Goal: Task Accomplishment & Management: Manage account settings

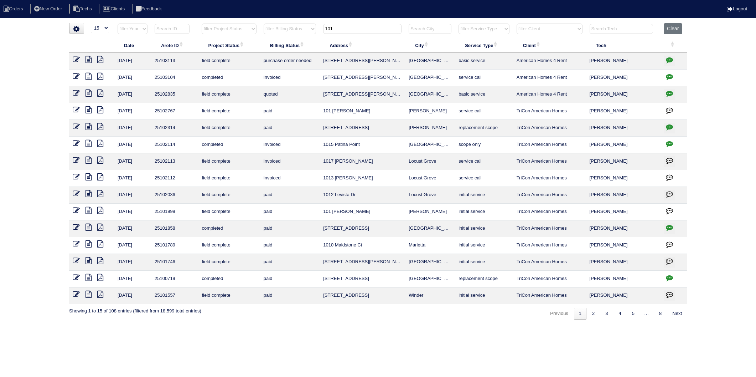
select select "15"
drag, startPoint x: 342, startPoint y: 31, endPoint x: 307, endPoint y: 40, distance: 36.0
click at [307, 40] on table "Date Arete ID Project Status Billing Status Address City Service Type Client Te…" at bounding box center [378, 163] width 618 height 281
type input "218"
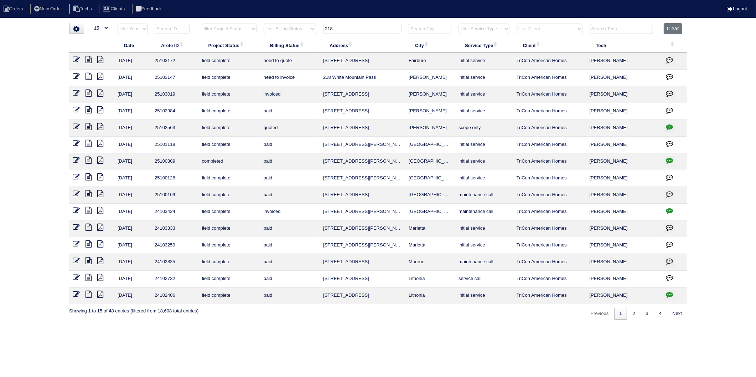
drag, startPoint x: 76, startPoint y: 77, endPoint x: 77, endPoint y: 80, distance: 3.7
click at [76, 77] on icon at bounding box center [76, 76] width 7 height 7
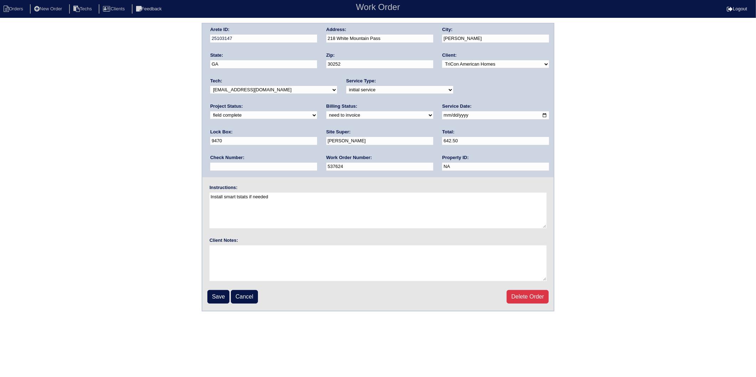
drag, startPoint x: 252, startPoint y: 116, endPoint x: 247, endPoint y: 119, distance: 6.1
click at [327, 116] on select "need to quote quoted need to invoice invoiced paid warranty purchase order need…" at bounding box center [380, 115] width 107 height 8
select select "invoiced"
click at [327, 111] on select "need to quote quoted need to invoice invoiced paid warranty purchase order need…" at bounding box center [380, 115] width 107 height 8
click at [215, 294] on input "Save" at bounding box center [218, 297] width 22 height 14
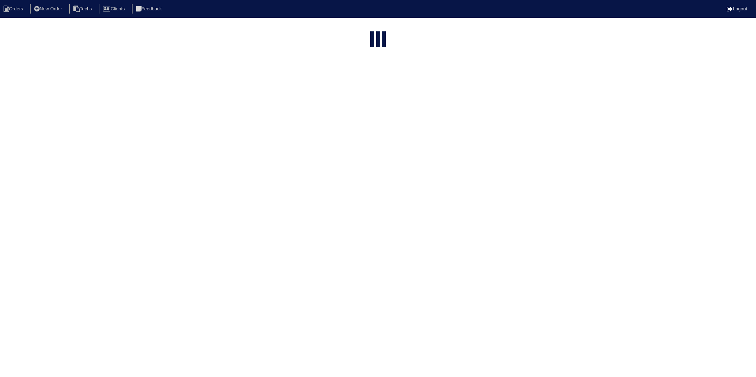
select select "15"
type input "218"
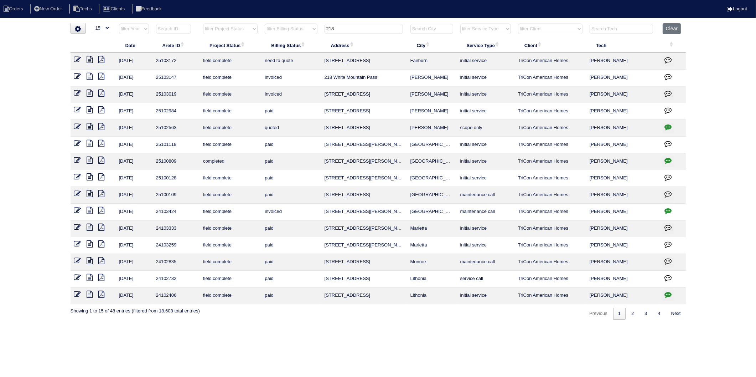
drag, startPoint x: 671, startPoint y: 27, endPoint x: 477, endPoint y: 21, distance: 194.4
click at [665, 26] on button "Clear" at bounding box center [672, 28] width 18 height 11
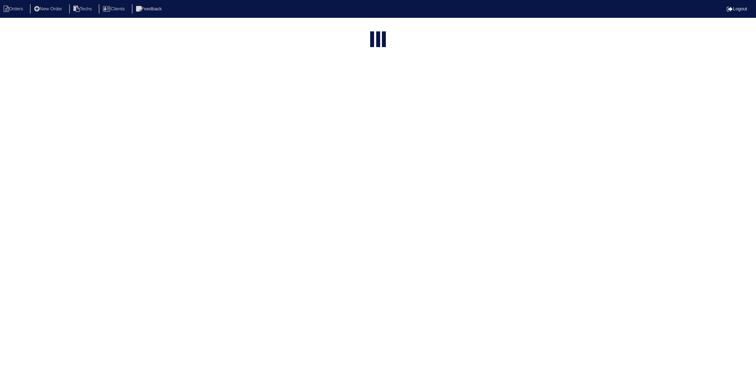
select select "15"
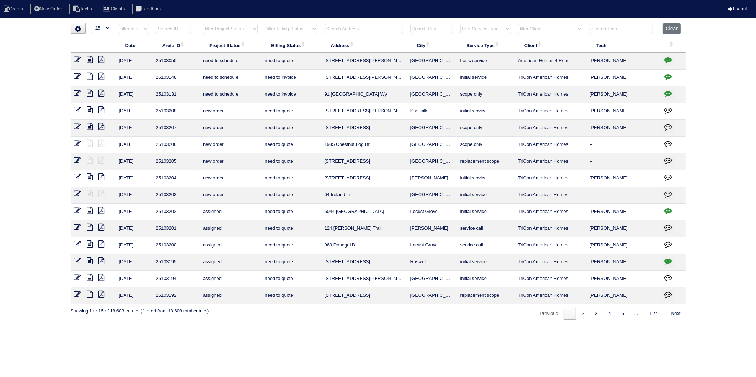
click at [340, 29] on input "text" at bounding box center [364, 29] width 78 height 10
type input "155"
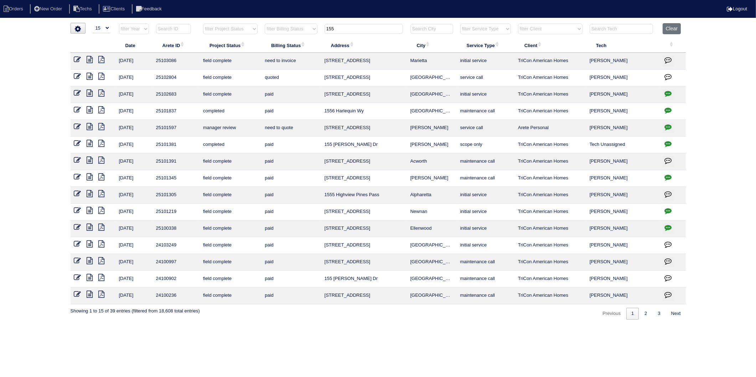
click at [74, 58] on icon at bounding box center [77, 59] width 7 height 7
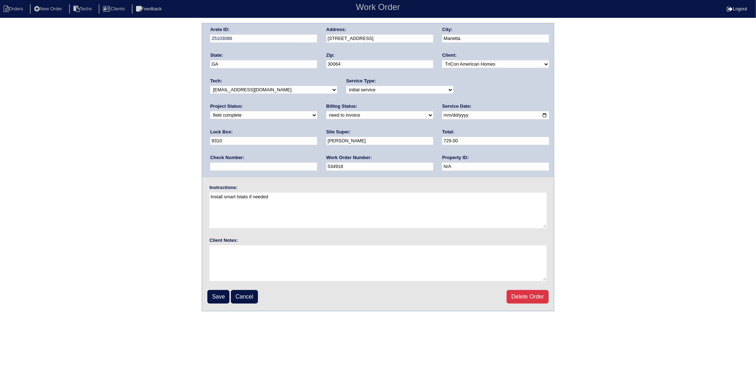
click at [327, 115] on select "need to quote quoted need to invoice invoiced paid warranty purchase order need…" at bounding box center [380, 115] width 107 height 8
select select "invoiced"
click at [327, 111] on select "need to quote quoted need to invoice invoiced paid warranty purchase order need…" at bounding box center [380, 115] width 107 height 8
click at [212, 292] on input "Save" at bounding box center [218, 297] width 22 height 14
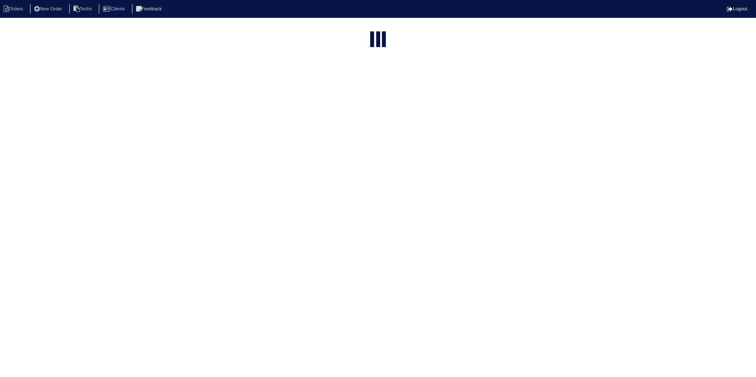
select select "15"
type input "155"
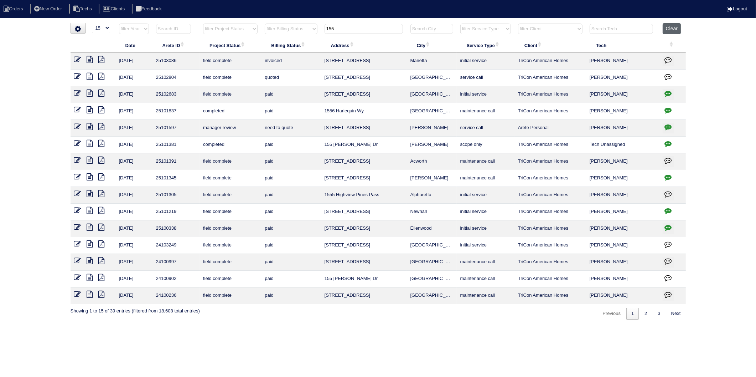
click at [669, 29] on button "Clear" at bounding box center [672, 28] width 18 height 11
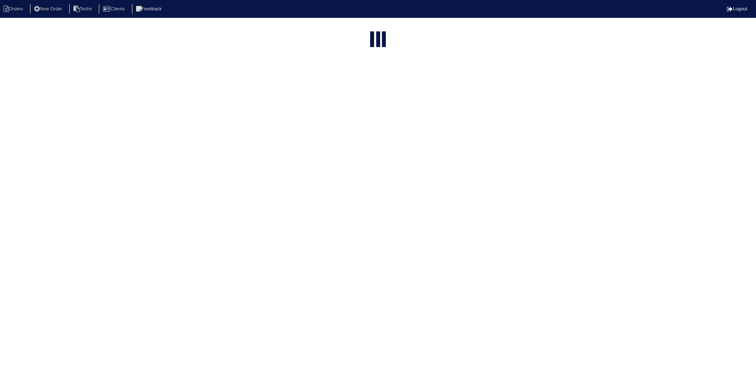
select select "15"
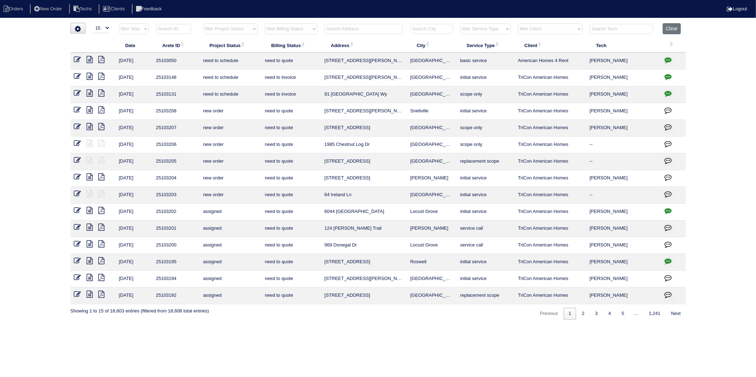
click at [304, 27] on select "filter Billing Status -- Any Billing Status -- need to quote quoted need to inv…" at bounding box center [291, 29] width 52 height 11
click at [265, 24] on select "filter Billing Status -- Any Billing Status -- need to quote quoted need to inv…" at bounding box center [291, 29] width 52 height 11
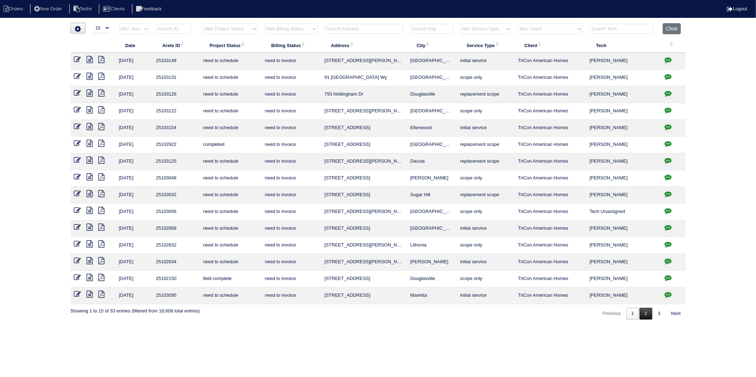
click at [645, 315] on link "2" at bounding box center [646, 314] width 12 height 12
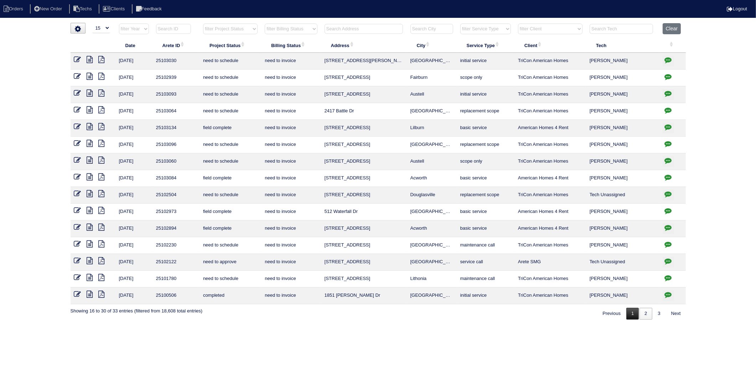
click at [630, 314] on link "1" at bounding box center [633, 314] width 12 height 12
select select "need to invoice"
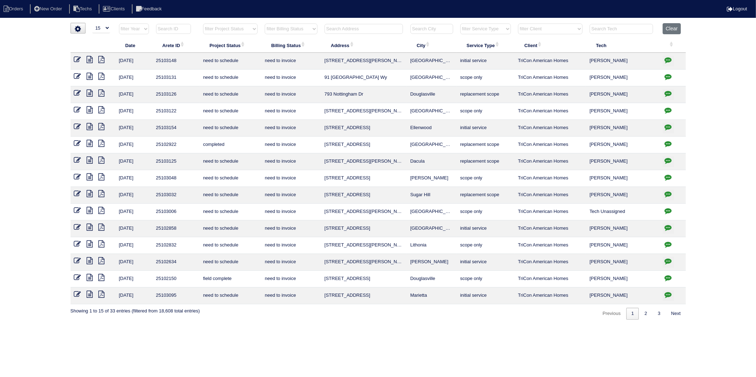
click at [340, 31] on input "text" at bounding box center [364, 29] width 78 height 10
type input "19 dus"
select select "need to invoice"
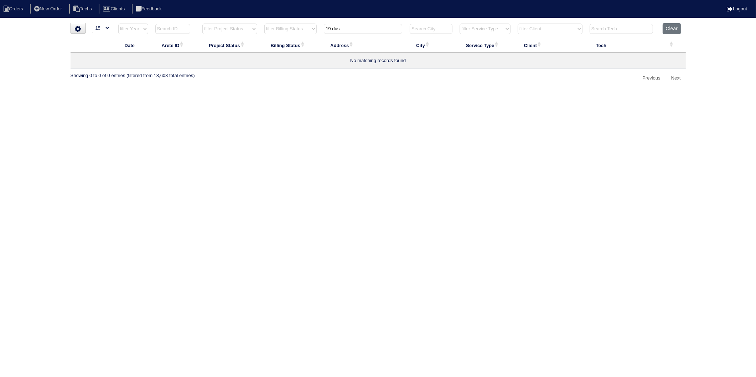
drag, startPoint x: 348, startPoint y: 29, endPoint x: 295, endPoint y: 34, distance: 53.1
click at [295, 34] on tr "filter Year -- Any Year -- 2025 2024 2023 2022 2021 2020 2019 filter Project St…" at bounding box center [379, 30] width 616 height 15
type input "19 dus"
click at [664, 29] on button "Clear" at bounding box center [672, 28] width 18 height 11
select select
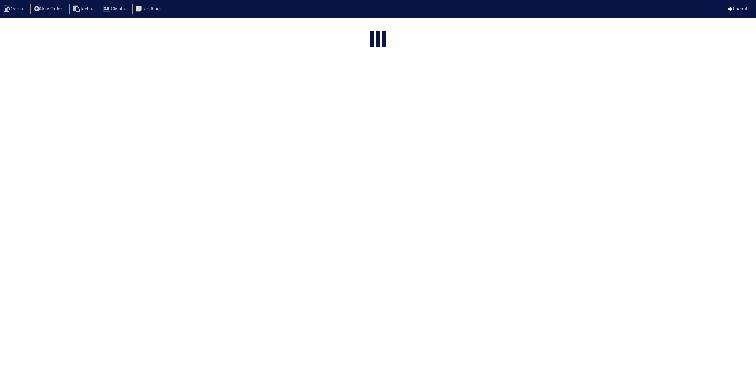
select select "15"
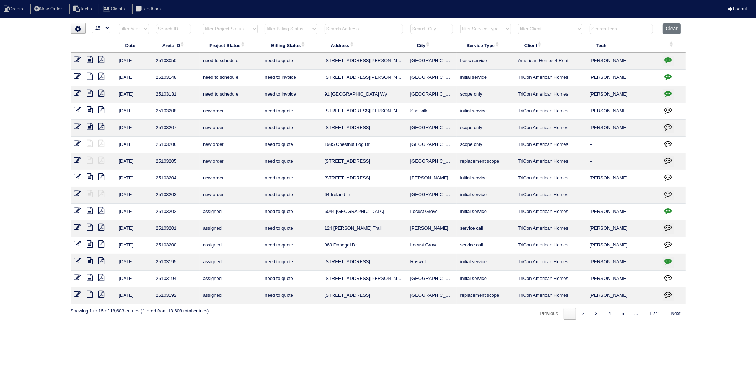
click at [341, 28] on input "text" at bounding box center [364, 29] width 78 height 10
type input "19"
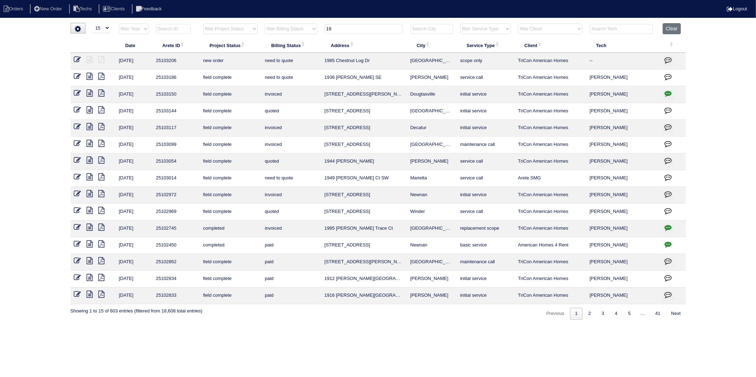
click at [91, 112] on icon at bounding box center [90, 109] width 6 height 7
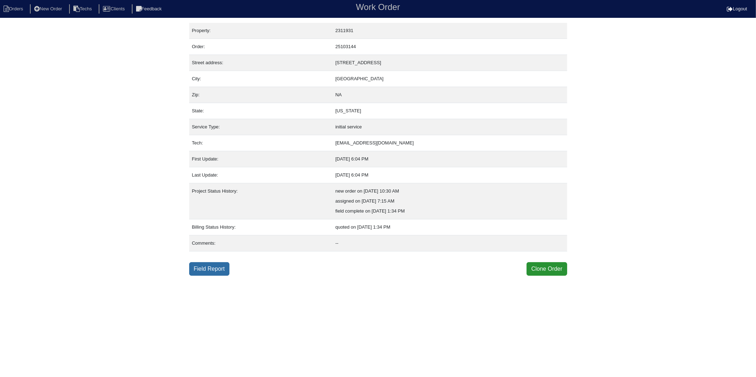
click at [204, 267] on link "Field Report" at bounding box center [209, 269] width 40 height 14
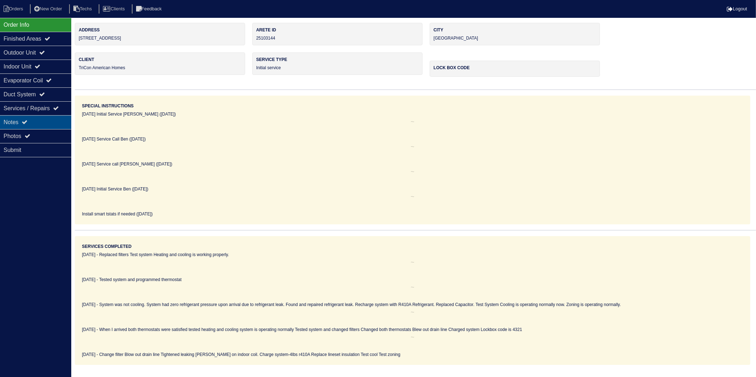
click at [23, 123] on div "Notes" at bounding box center [35, 122] width 71 height 14
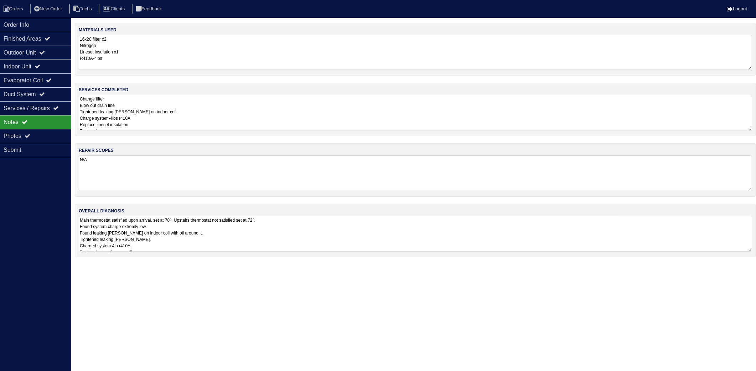
drag, startPoint x: 153, startPoint y: 50, endPoint x: 153, endPoint y: 58, distance: 8.2
click at [153, 50] on textarea "16x20 filter x2 Nitrogen Lineset insulation x1 R410A-4lbs" at bounding box center [416, 52] width 674 height 35
click at [164, 116] on textarea "Change filter Blow out drain line Tightened leaking Schrader on indoor coil. Ch…" at bounding box center [416, 113] width 674 height 36
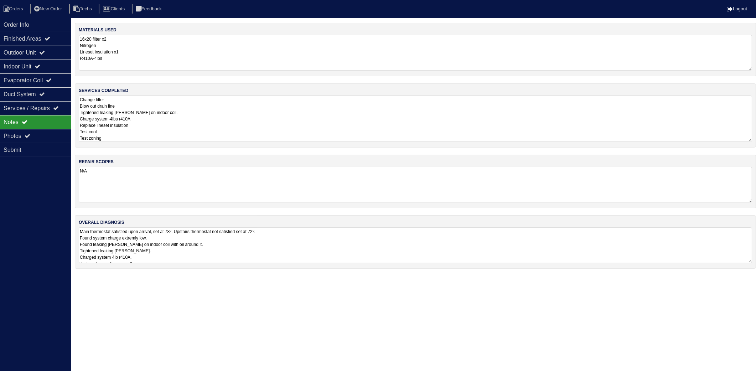
click at [152, 176] on textarea "N/A" at bounding box center [416, 185] width 674 height 36
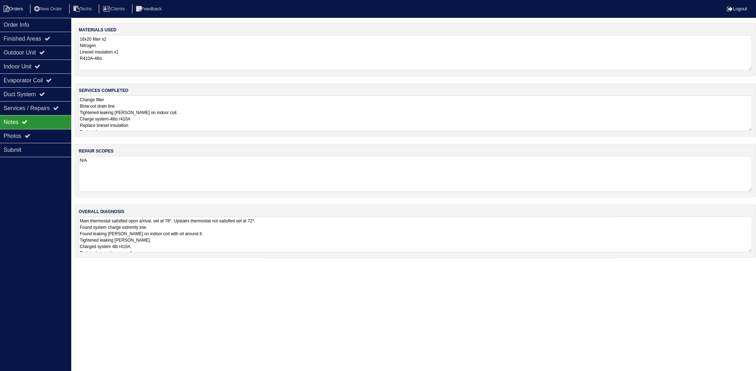
click at [22, 8] on li "Orders" at bounding box center [14, 9] width 29 height 10
select select "15"
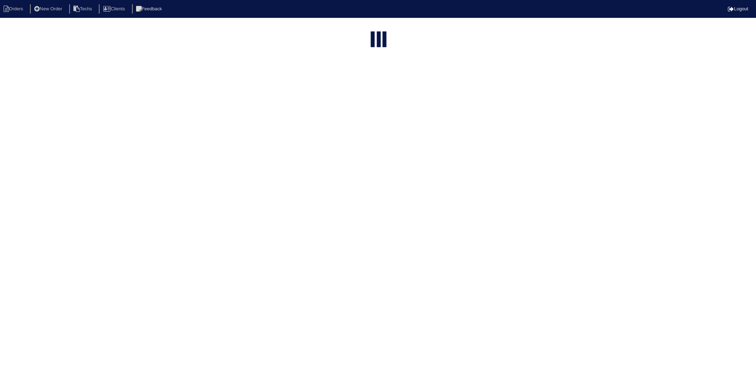
type input "19"
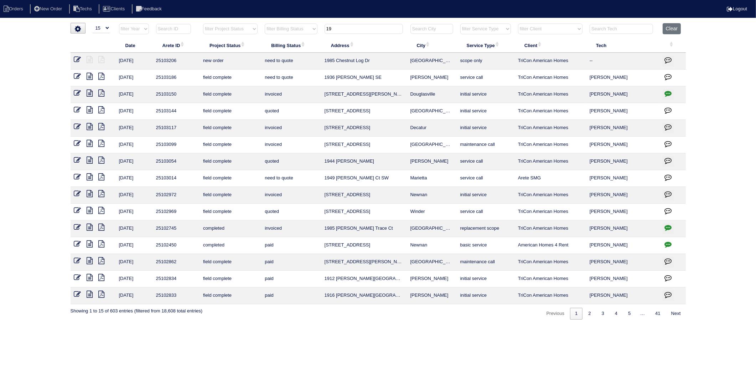
click at [76, 111] on icon at bounding box center [77, 109] width 7 height 7
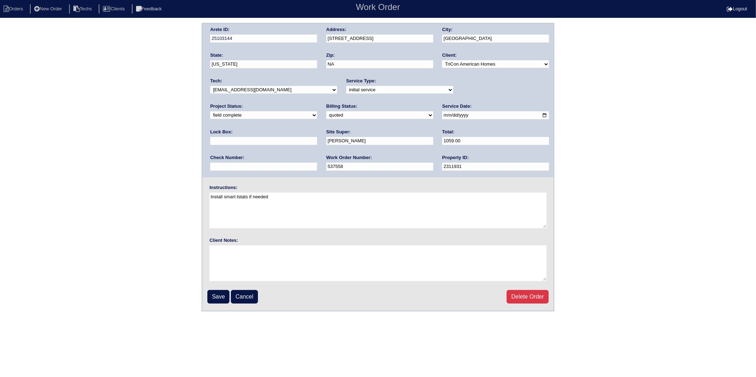
click at [327, 116] on select "need to quote quoted need to invoice invoiced paid warranty purchase order need…" at bounding box center [380, 115] width 107 height 8
select select "invoiced"
click at [327, 111] on select "need to quote quoted need to invoice invoiced paid warranty purchase order need…" at bounding box center [380, 115] width 107 height 8
click at [217, 291] on input "Save" at bounding box center [218, 297] width 22 height 14
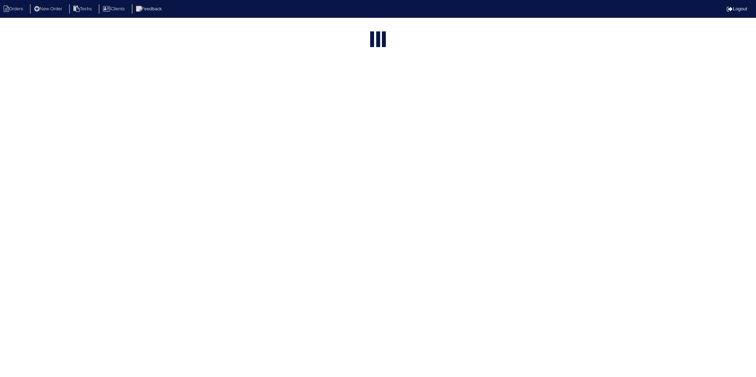
select select "15"
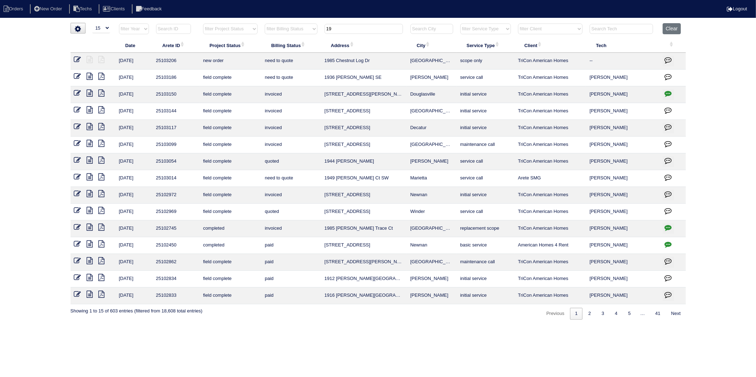
drag, startPoint x: 325, startPoint y: 31, endPoint x: 309, endPoint y: 34, distance: 17.1
click at [309, 34] on tr "filter Year -- Any Year -- 2025 2024 2023 2022 2021 2020 2019 filter Project St…" at bounding box center [379, 30] width 616 height 15
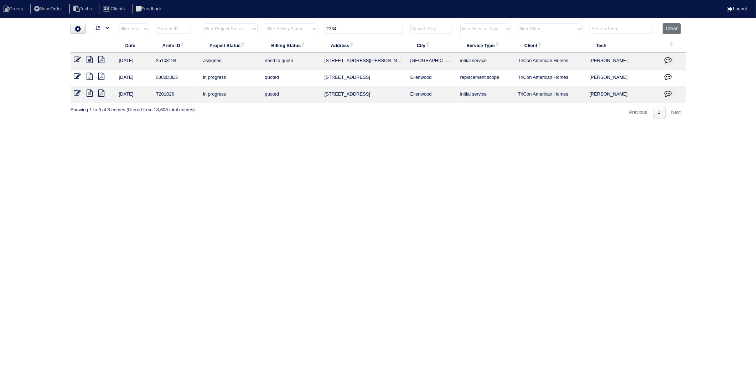
drag, startPoint x: 343, startPoint y: 29, endPoint x: 282, endPoint y: 36, distance: 61.4
click at [282, 36] on tr "filter Year -- Any Year -- 2025 2024 2023 2022 2021 2020 2019 filter Project St…" at bounding box center [379, 30] width 616 height 15
type input "9"
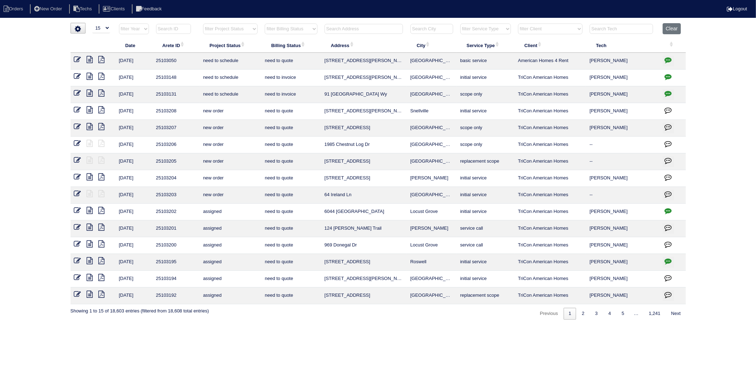
click at [337, 30] on input "text" at bounding box center [364, 29] width 78 height 10
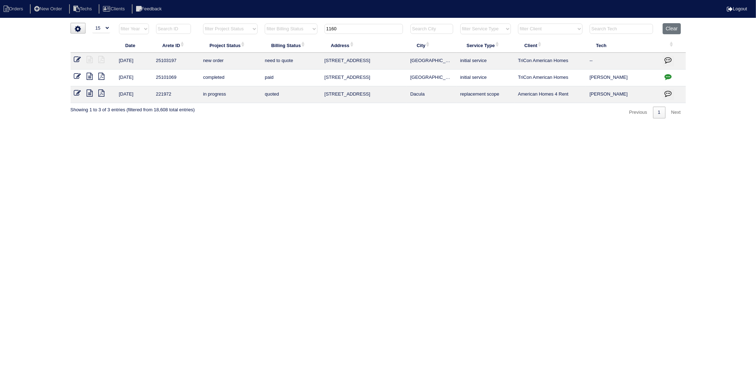
drag, startPoint x: 290, startPoint y: 39, endPoint x: 262, endPoint y: 44, distance: 28.6
click at [262, 44] on table "Date Arete ID Project Status Billing Status Address City Service Type Client Te…" at bounding box center [379, 63] width 616 height 80
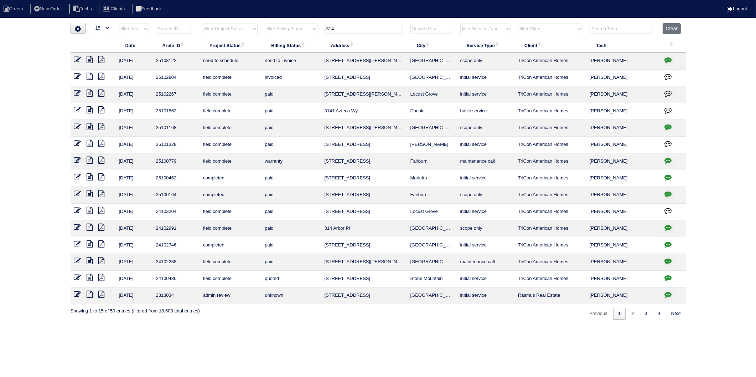
drag, startPoint x: 350, startPoint y: 30, endPoint x: 298, endPoint y: 34, distance: 51.9
click at [298, 34] on tr "filter Year -- Any Year -- 2025 2024 2023 2022 2021 2020 2019 filter Project St…" at bounding box center [379, 30] width 616 height 15
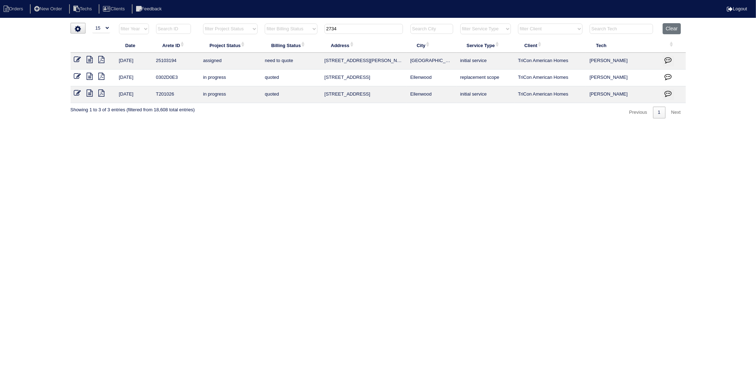
drag, startPoint x: 349, startPoint y: 30, endPoint x: 262, endPoint y: 38, distance: 88.1
click at [262, 38] on table "Date Arete ID Project Status Billing Status Address City Service Type Client Te…" at bounding box center [379, 63] width 616 height 80
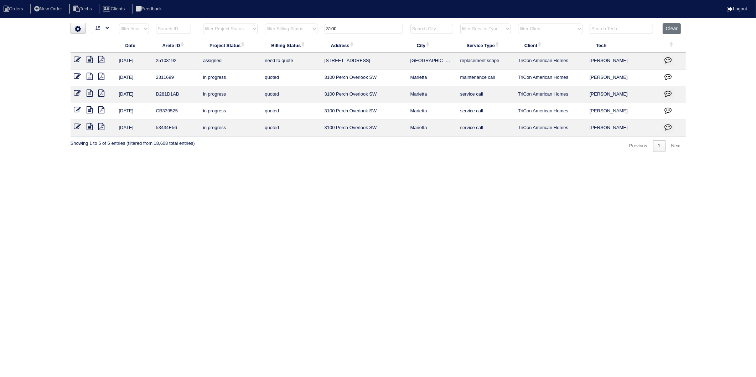
drag, startPoint x: 349, startPoint y: 33, endPoint x: 294, endPoint y: 36, distance: 55.0
click at [294, 36] on tr "filter Year -- Any Year -- 2025 2024 2023 2022 2021 2020 2019 filter Project St…" at bounding box center [379, 30] width 616 height 15
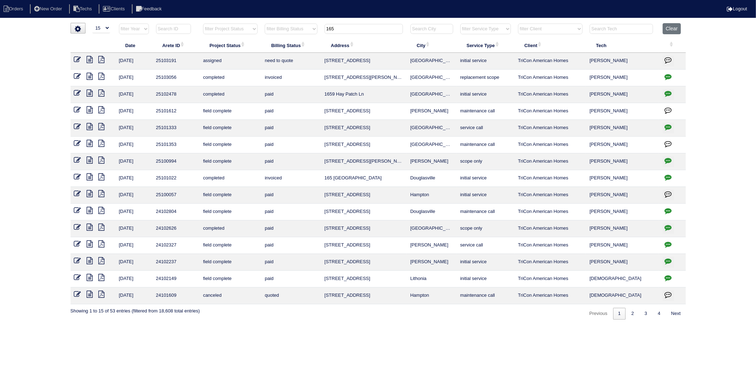
drag, startPoint x: 340, startPoint y: 29, endPoint x: 291, endPoint y: 34, distance: 49.7
click at [291, 34] on tr "filter Year -- Any Year -- 2025 2024 2023 2022 2021 2020 2019 filter Project St…" at bounding box center [379, 30] width 616 height 15
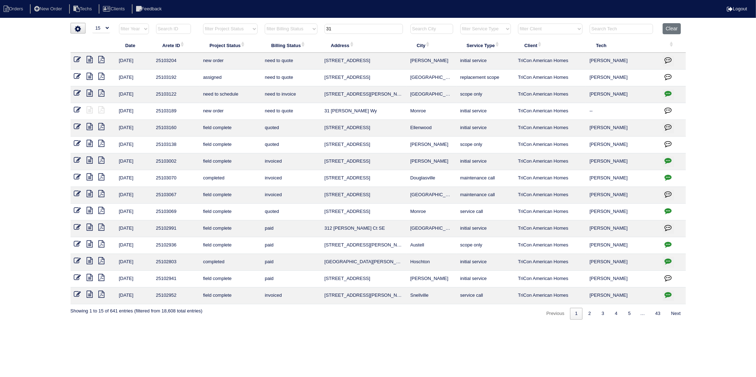
drag, startPoint x: 339, startPoint y: 29, endPoint x: 271, endPoint y: 36, distance: 67.7
click at [271, 36] on tr "filter Year -- Any Year -- 2025 2024 2023 2022 2021 2020 2019 filter Project St…" at bounding box center [379, 30] width 616 height 15
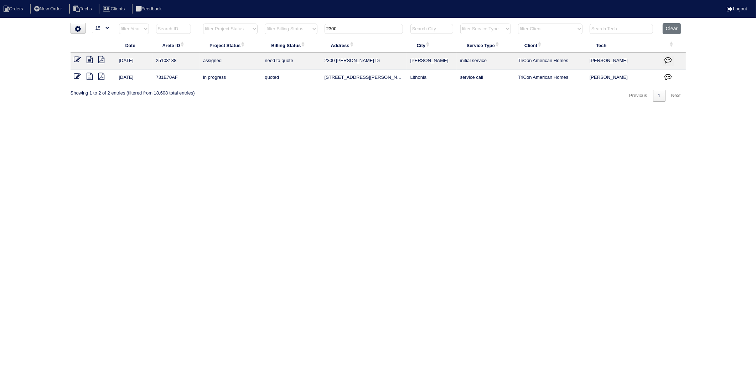
drag, startPoint x: 354, startPoint y: 29, endPoint x: 296, endPoint y: 34, distance: 57.6
click at [296, 34] on tr "filter Year -- Any Year -- 2025 2024 2023 2022 2021 2020 2019 filter Project St…" at bounding box center [379, 30] width 616 height 15
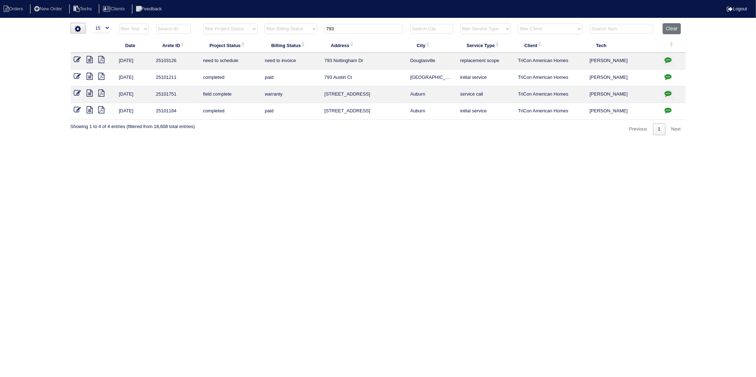
drag, startPoint x: 346, startPoint y: 29, endPoint x: 307, endPoint y: 34, distance: 39.9
click at [307, 34] on tr "filter Year -- Any Year -- 2025 2024 2023 2022 2021 2020 2019 filter Project St…" at bounding box center [379, 30] width 616 height 15
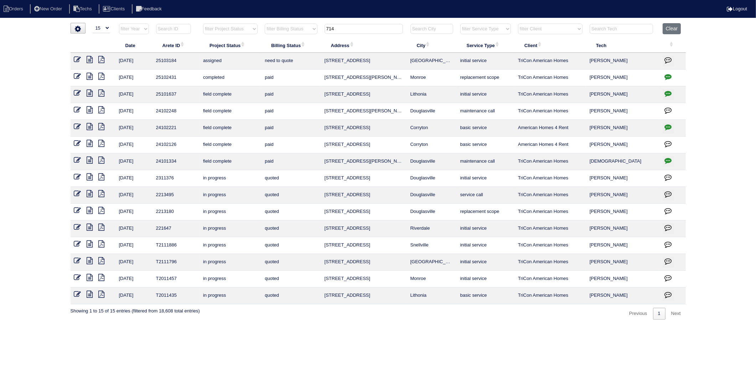
drag, startPoint x: 340, startPoint y: 30, endPoint x: 302, endPoint y: 32, distance: 37.9
click at [302, 32] on tr "filter Year -- Any Year -- 2025 2024 2023 2022 2021 2020 2019 filter Project St…" at bounding box center [379, 30] width 616 height 15
click at [349, 29] on input "714" at bounding box center [364, 29] width 78 height 10
drag, startPoint x: 349, startPoint y: 29, endPoint x: 284, endPoint y: 40, distance: 66.5
click at [284, 40] on table "Date Arete ID Project Status Billing Status Address City Service Type Client Te…" at bounding box center [379, 163] width 616 height 281
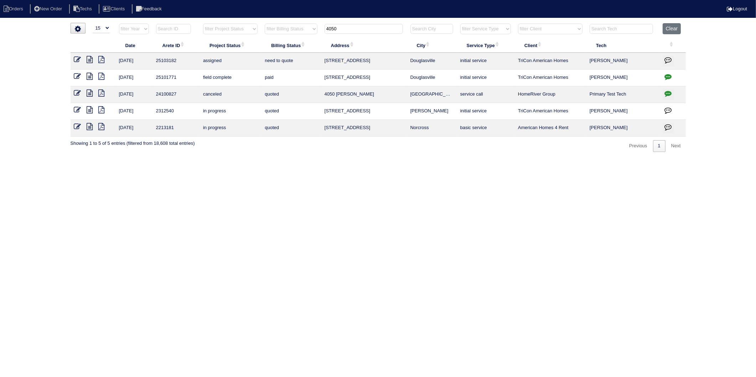
drag, startPoint x: 320, startPoint y: 33, endPoint x: 278, endPoint y: 41, distance: 42.4
click at [278, 41] on table "Date Arete ID Project Status Billing Status Address City Service Type Client Te…" at bounding box center [379, 79] width 616 height 113
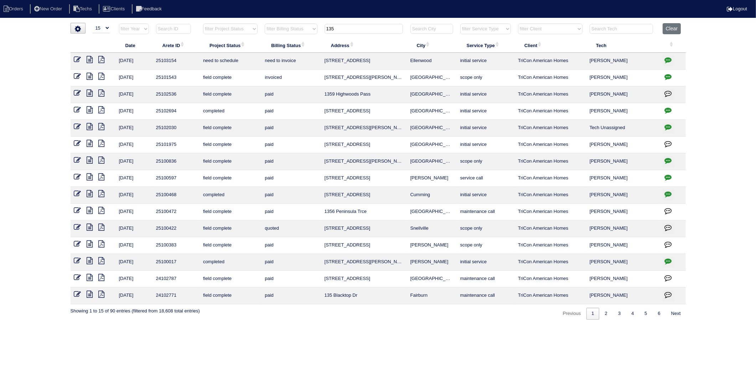
drag, startPoint x: 343, startPoint y: 27, endPoint x: 278, endPoint y: 37, distance: 65.3
click at [278, 37] on tr "filter Year -- Any Year -- 2025 2024 2023 2022 2021 2020 2019 filter Project St…" at bounding box center [379, 30] width 616 height 15
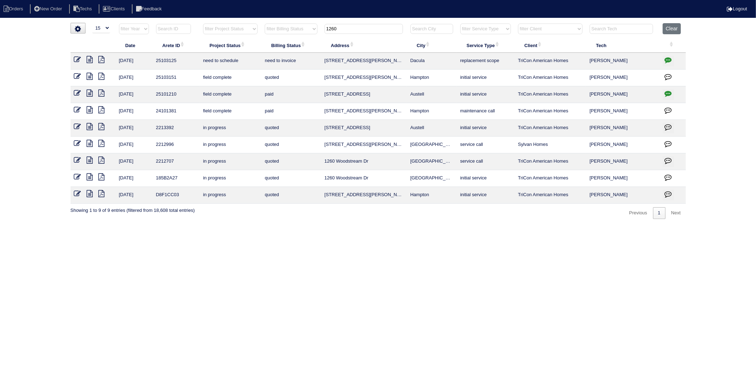
drag, startPoint x: 340, startPoint y: 30, endPoint x: 255, endPoint y: 41, distance: 86.3
click at [255, 41] on table "Date Arete ID Project Status Billing Status Address City Service Type Client Te…" at bounding box center [379, 113] width 616 height 180
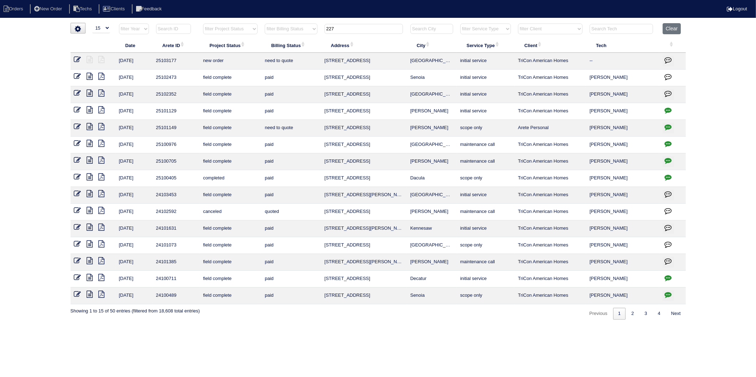
drag, startPoint x: 340, startPoint y: 29, endPoint x: 304, endPoint y: 37, distance: 37.5
click at [304, 37] on tr "filter Year -- Any Year -- 2025 2024 2023 2022 2021 2020 2019 filter Project St…" at bounding box center [379, 30] width 616 height 15
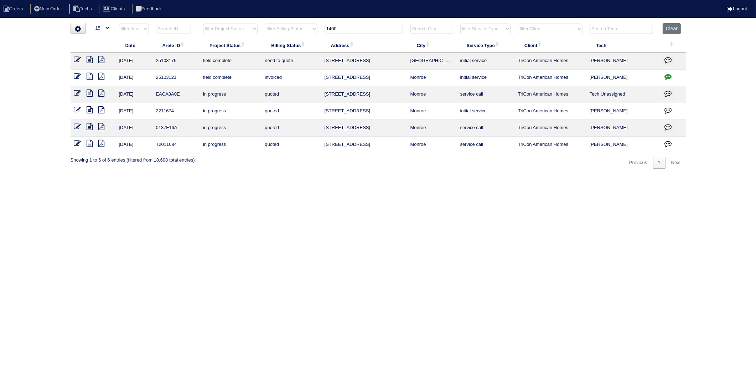
drag, startPoint x: 347, startPoint y: 29, endPoint x: 271, endPoint y: 37, distance: 76.4
click at [271, 37] on tr "filter Year -- Any Year -- 2025 2024 2023 2022 2021 2020 2019 filter Project St…" at bounding box center [379, 30] width 616 height 15
click at [344, 28] on input "1400" at bounding box center [364, 29] width 78 height 10
drag, startPoint x: 344, startPoint y: 28, endPoint x: 252, endPoint y: 43, distance: 93.3
click at [252, 43] on table "Date Arete ID Project Status Billing Status Address City Service Type Client Te…" at bounding box center [379, 88] width 616 height 130
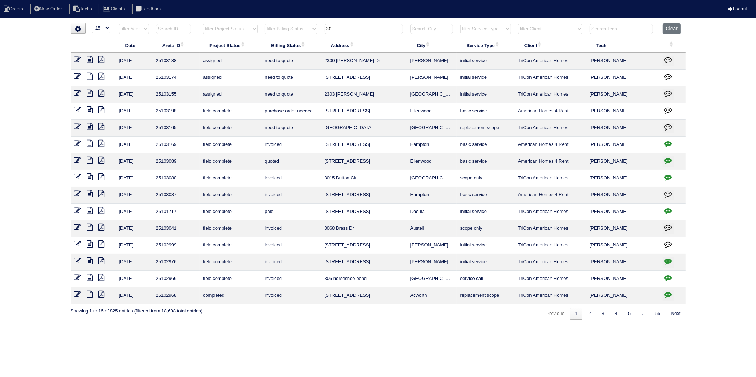
drag, startPoint x: 336, startPoint y: 29, endPoint x: 302, endPoint y: 31, distance: 33.6
click at [302, 31] on tr "filter Year -- Any Year -- 2025 2024 2023 2022 2021 2020 2019 filter Project St…" at bounding box center [379, 30] width 616 height 15
type input "1"
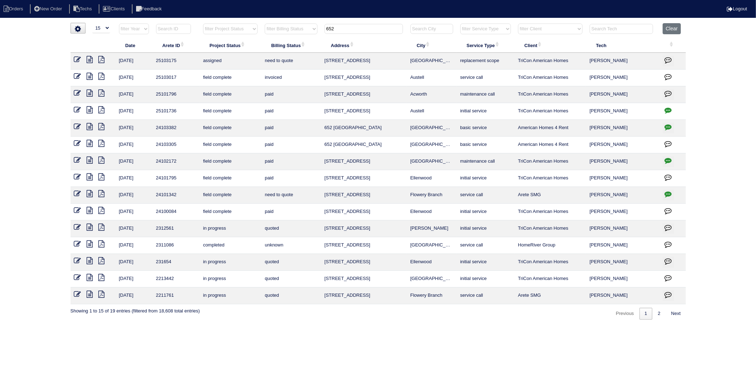
drag, startPoint x: 338, startPoint y: 30, endPoint x: 251, endPoint y: 47, distance: 88.4
click at [251, 47] on table "Date Arete ID Project Status Billing Status Address City Service Type Client Te…" at bounding box center [379, 163] width 616 height 281
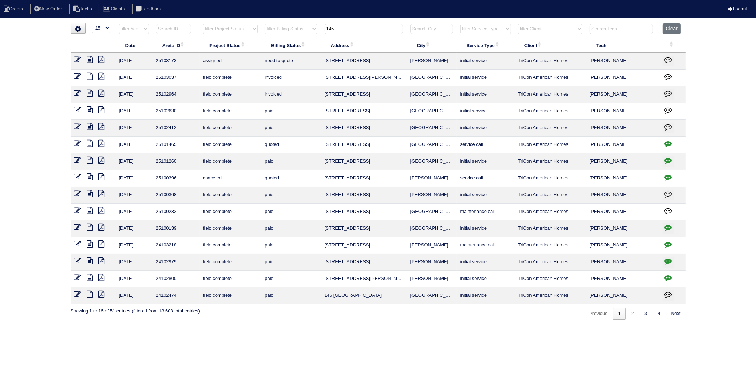
drag, startPoint x: 344, startPoint y: 30, endPoint x: 257, endPoint y: 49, distance: 88.8
click at [257, 49] on table "Date Arete ID Project Status Billing Status Address City Service Type Client Te…" at bounding box center [379, 163] width 616 height 281
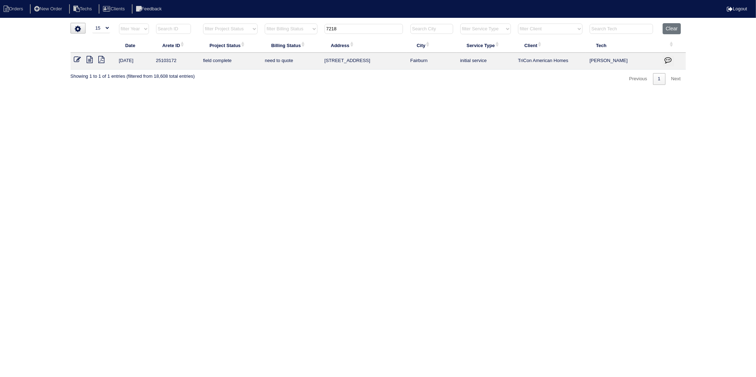
drag, startPoint x: 349, startPoint y: 29, endPoint x: 284, endPoint y: 43, distance: 66.6
click at [284, 43] on table "Date Arete ID Project Status Billing Status Address City Service Type Client Te…" at bounding box center [379, 46] width 616 height 46
type input "2200"
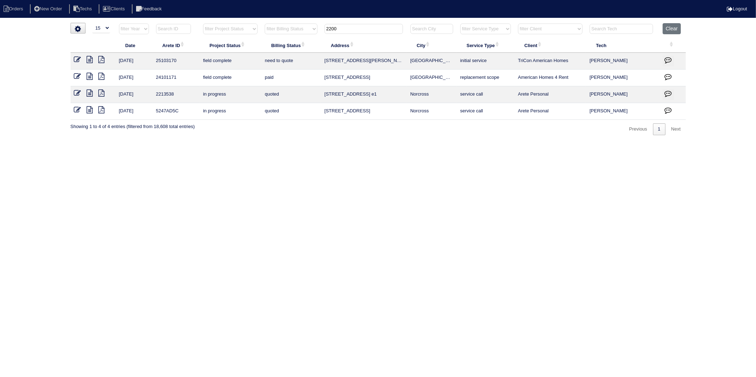
drag, startPoint x: 293, startPoint y: 157, endPoint x: 283, endPoint y: 155, distance: 10.2
click at [290, 142] on html "Orders New Order Techs Clients Feedback Logout Orders New Order Users Clients M…" at bounding box center [378, 71] width 756 height 142
click at [678, 27] on button "Clear" at bounding box center [672, 28] width 18 height 11
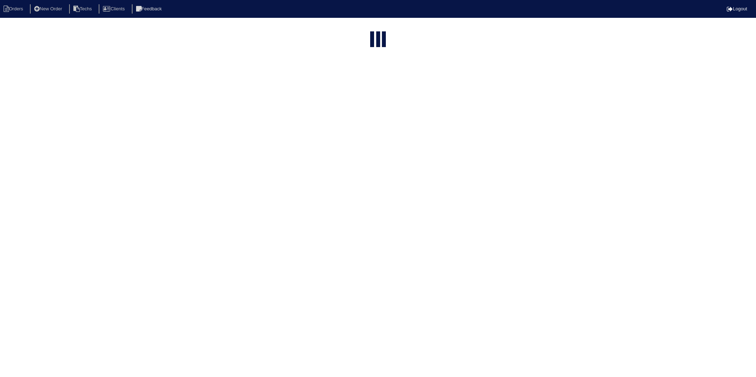
select select "15"
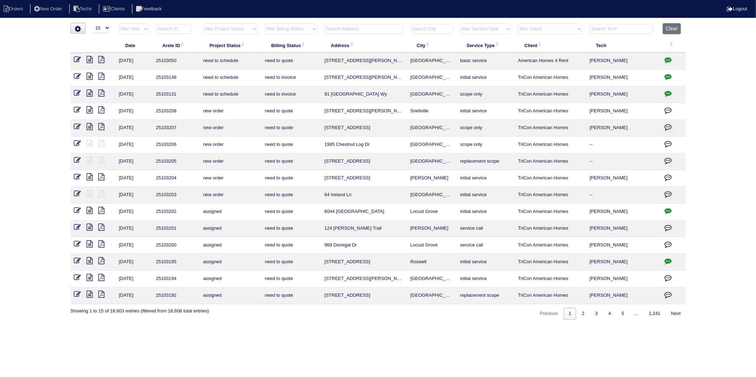
click at [339, 25] on input "text" at bounding box center [364, 29] width 78 height 10
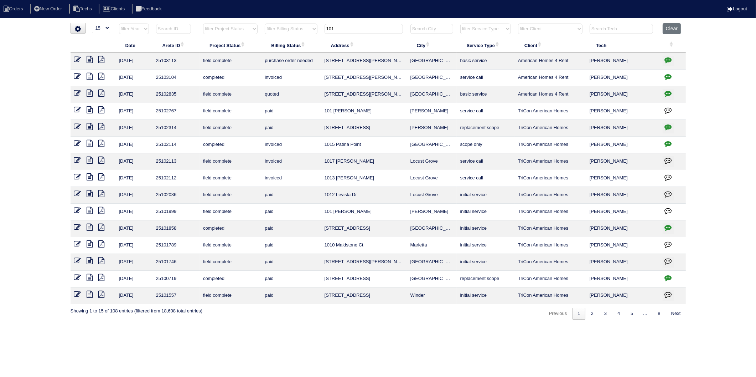
drag, startPoint x: 340, startPoint y: 30, endPoint x: 311, endPoint y: 34, distance: 29.8
click at [312, 34] on tr "filter Year -- Any Year -- 2025 2024 2023 2022 2021 2020 2019 filter Project St…" at bounding box center [379, 30] width 616 height 15
type input "6471"
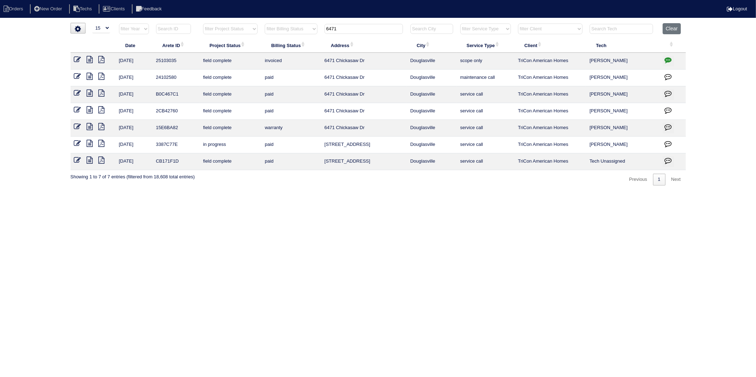
click at [90, 60] on icon at bounding box center [90, 59] width 6 height 7
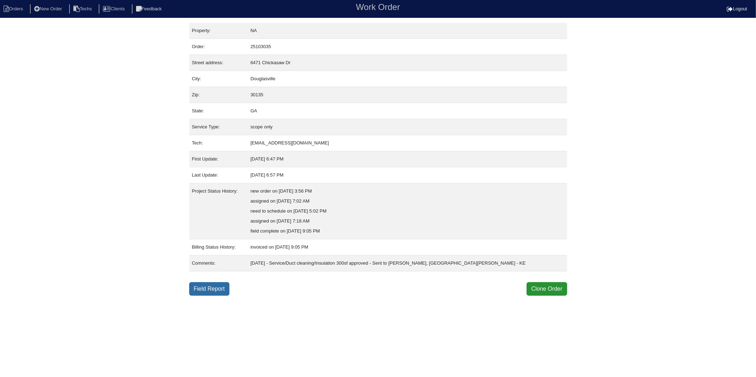
click at [203, 288] on link "Field Report" at bounding box center [209, 289] width 40 height 14
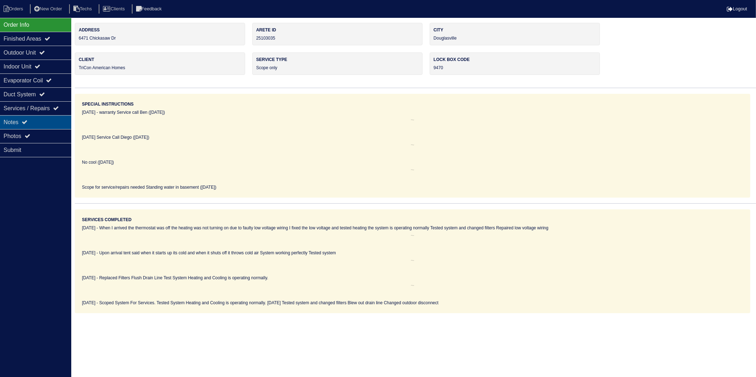
click at [10, 120] on div "Notes" at bounding box center [35, 122] width 71 height 14
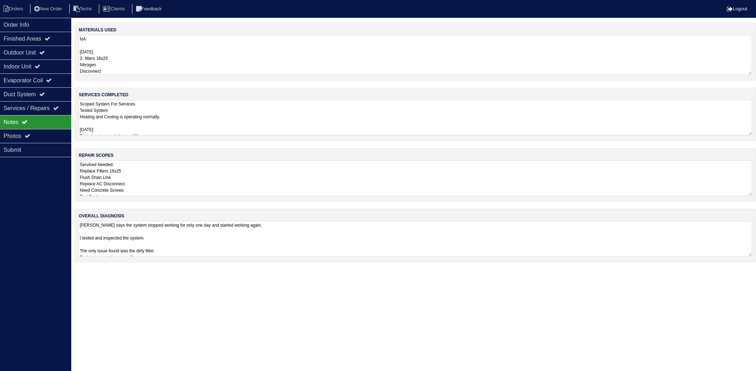
click at [138, 48] on textarea "NA 08-28-25 2- filters 16x25 Nitrogen Disconnect" at bounding box center [416, 55] width 674 height 40
click at [139, 58] on textarea "NA 08-28-25 2- filters 16x25 Nitrogen Disconnect" at bounding box center [416, 55] width 674 height 40
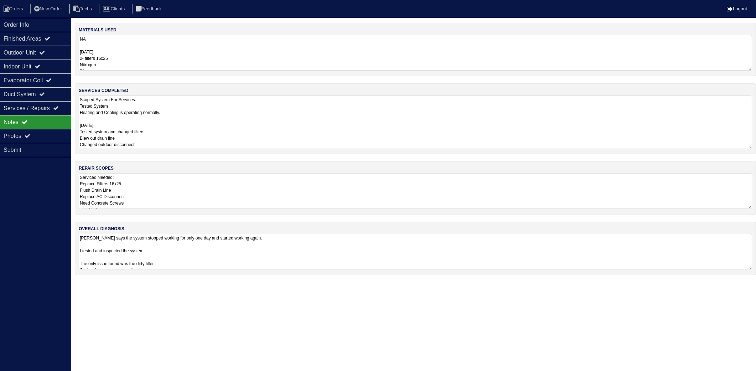
click at [194, 107] on textarea "Scoped System For Services. Tested System Heating and Cooling is operating norm…" at bounding box center [416, 122] width 674 height 53
click at [190, 194] on textarea "Serviced Needed: Replace Filters 16x25 Flush Drain Line Replace AC Disconnect N…" at bounding box center [416, 191] width 674 height 36
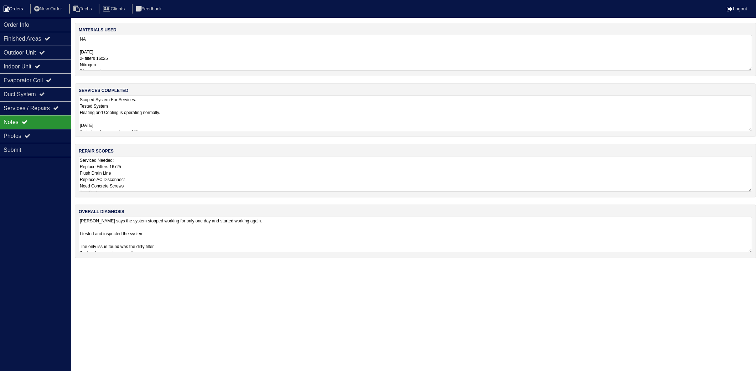
click at [20, 8] on li "Orders" at bounding box center [14, 9] width 29 height 10
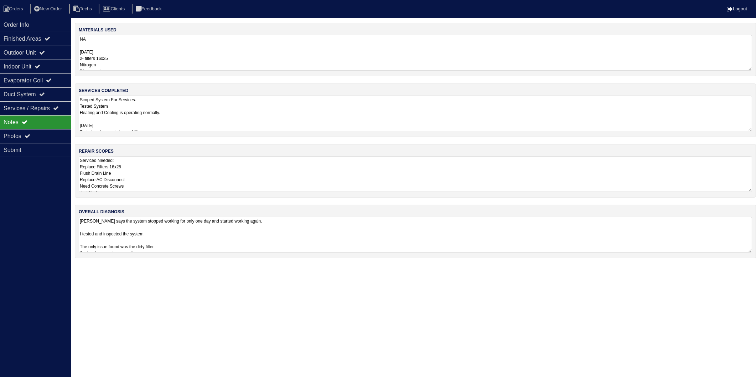
select select "15"
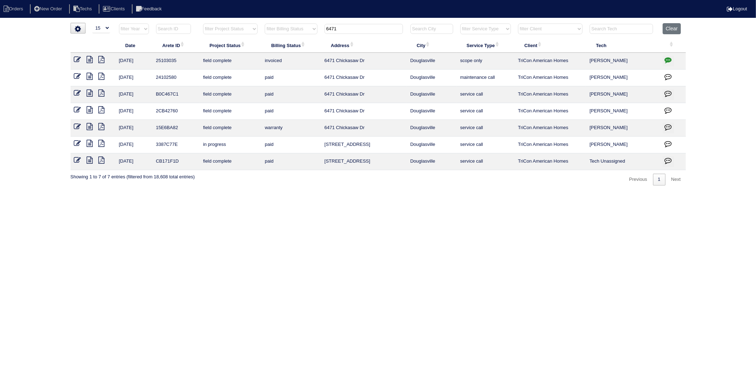
drag, startPoint x: 347, startPoint y: 27, endPoint x: 314, endPoint y: 33, distance: 33.0
click at [314, 33] on tr "filter Year -- Any Year -- 2025 2024 2023 2022 2021 2020 2019 filter Project St…" at bounding box center [379, 30] width 616 height 15
type input "3394"
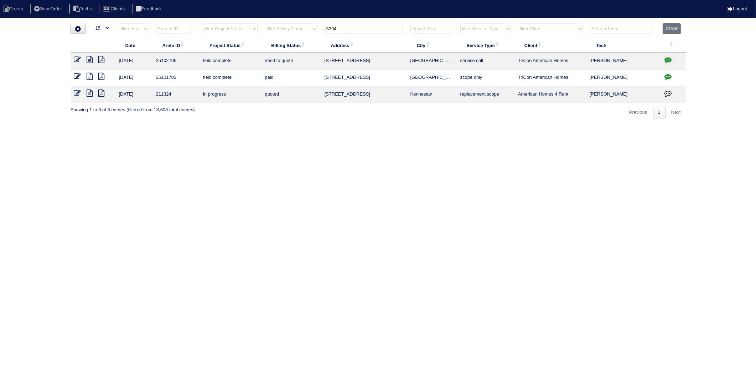
click at [91, 59] on icon at bounding box center [90, 59] width 6 height 7
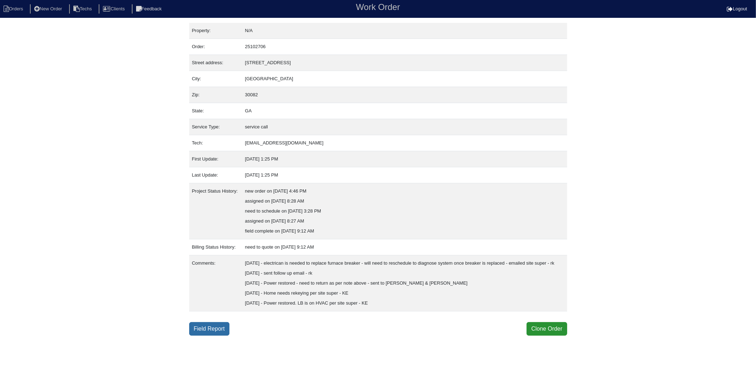
click at [209, 335] on link "Field Report" at bounding box center [209, 329] width 40 height 14
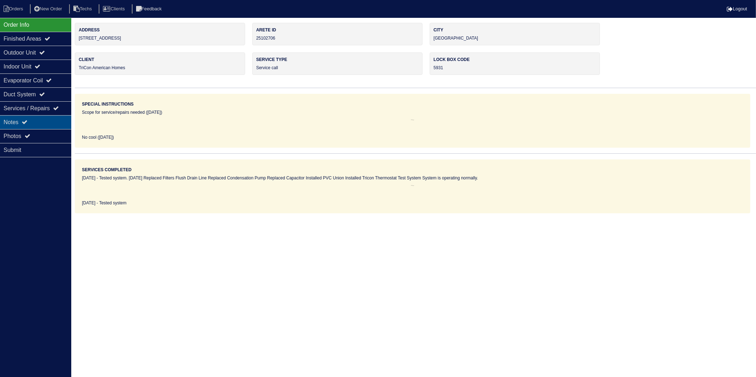
click at [14, 127] on div "Notes" at bounding box center [35, 122] width 71 height 14
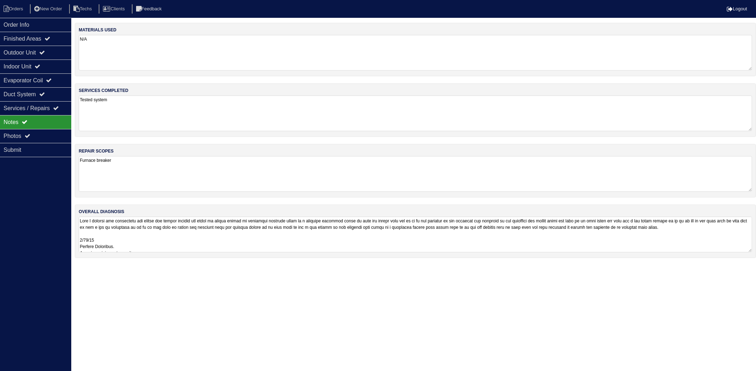
click at [127, 61] on textarea "N/A" at bounding box center [416, 53] width 674 height 36
click at [145, 111] on textarea "Tested system" at bounding box center [416, 113] width 674 height 35
click at [137, 169] on textarea "Furnace breaker" at bounding box center [416, 173] width 674 height 36
click at [140, 225] on textarea at bounding box center [416, 234] width 674 height 36
click at [26, 8] on li "Orders" at bounding box center [14, 9] width 29 height 10
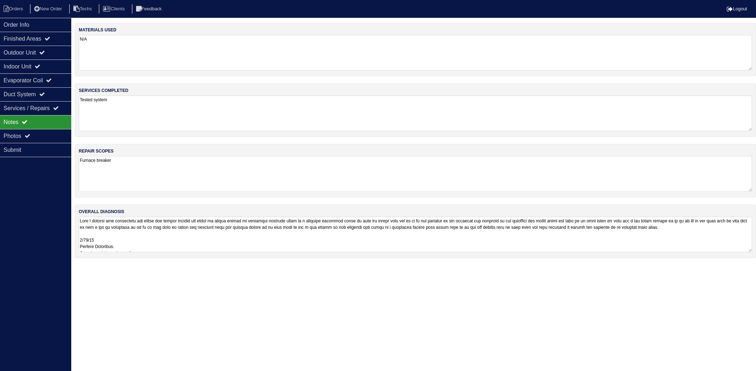
select select "15"
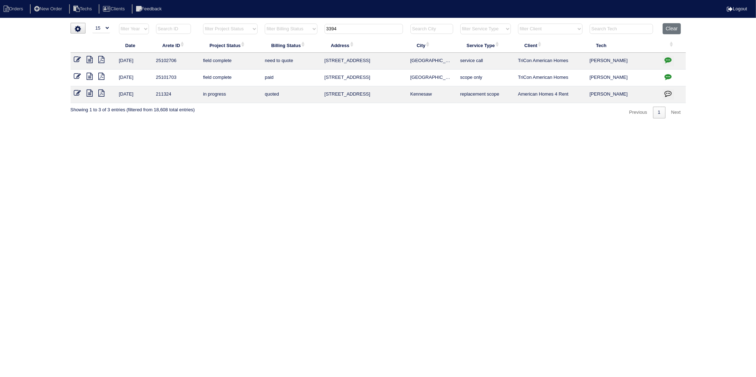
drag, startPoint x: 341, startPoint y: 30, endPoint x: 296, endPoint y: 40, distance: 45.9
click at [296, 40] on table "Date Arete ID Project Status Billing Status Address City Service Type Client Te…" at bounding box center [379, 63] width 616 height 80
type input "4681"
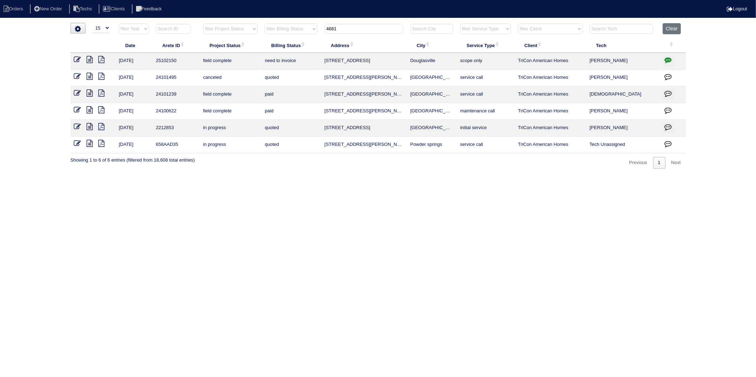
click at [88, 63] on td at bounding box center [93, 61] width 45 height 17
click at [89, 58] on icon at bounding box center [90, 59] width 6 height 7
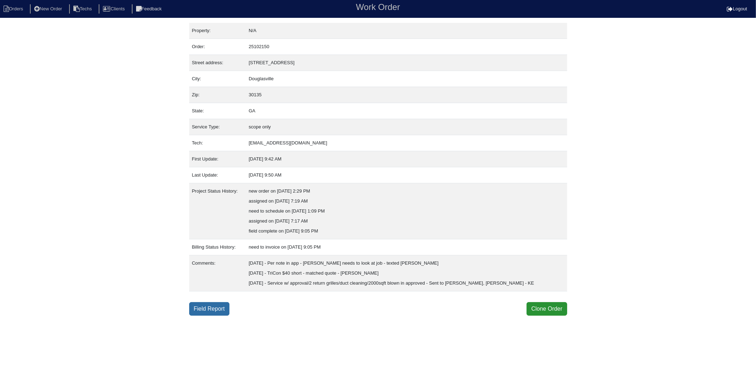
click at [204, 304] on link "Field Report" at bounding box center [209, 309] width 40 height 14
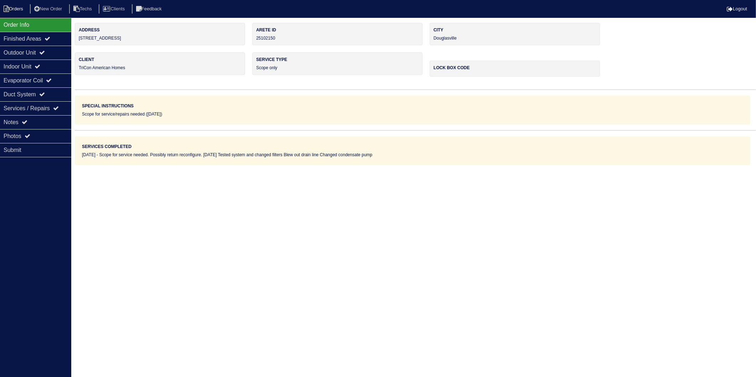
click at [20, 11] on li "Orders" at bounding box center [14, 9] width 29 height 10
select select "15"
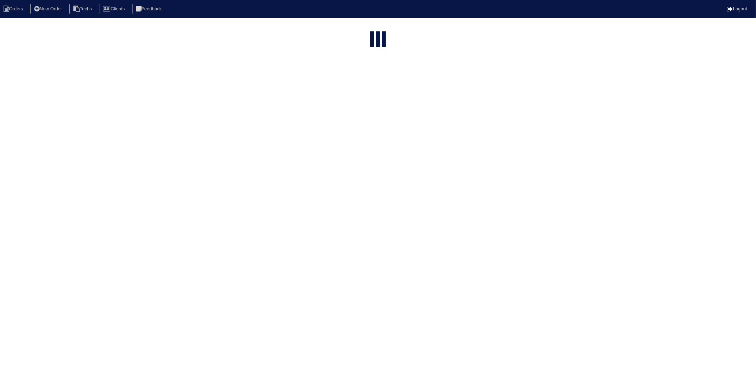
type input "4681"
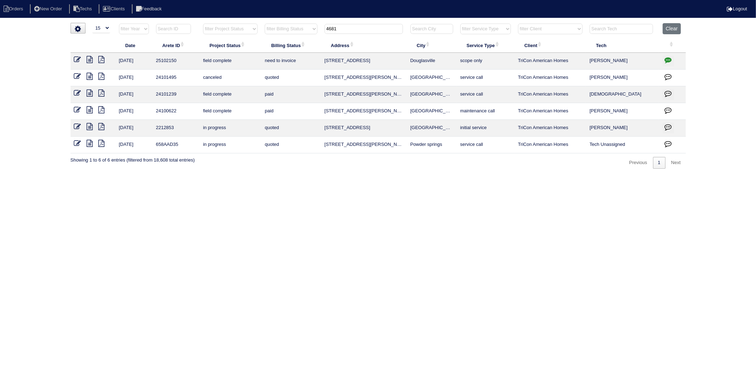
click at [90, 61] on icon at bounding box center [90, 59] width 6 height 7
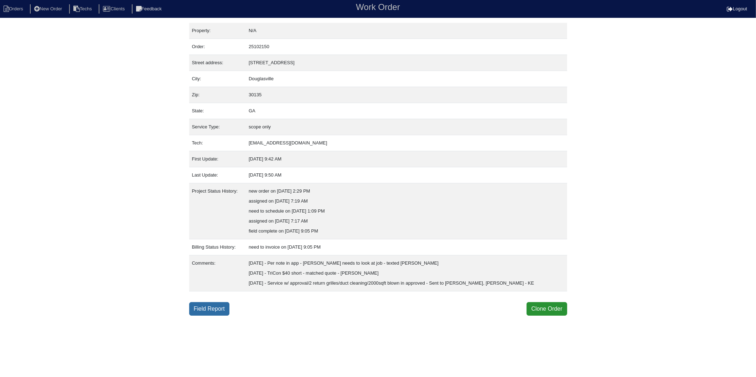
click at [216, 307] on link "Field Report" at bounding box center [209, 309] width 40 height 14
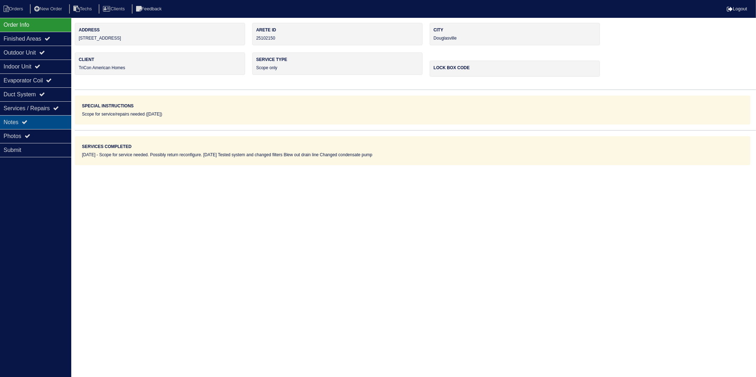
click at [12, 120] on div "Notes" at bounding box center [35, 122] width 71 height 14
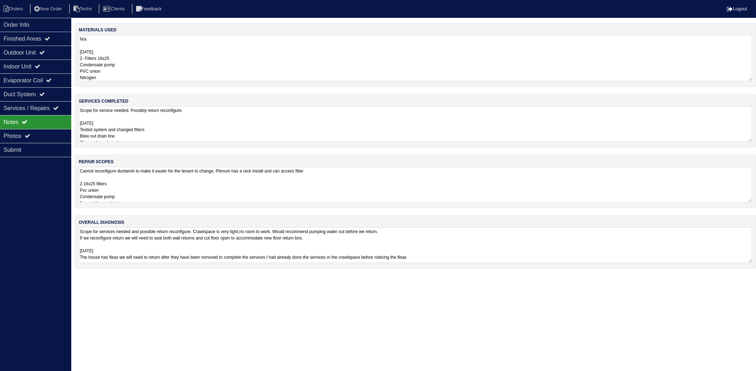
click at [141, 47] on textarea "N/a [DATE] 2- Filters 16x25 Condensate pump PVC union Nitrogen" at bounding box center [416, 58] width 674 height 46
click at [165, 121] on textarea "Scope for service needed. Possibly return reconfigure. [DATE] Tested system and…" at bounding box center [416, 124] width 674 height 36
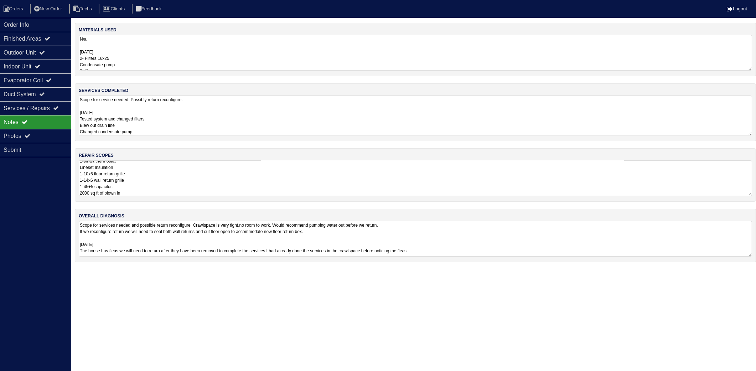
scroll to position [16, 0]
click at [140, 48] on textarea "N/a 08-28-25 2- Filters 16x25 Condensate pump PVC union Nitrogen" at bounding box center [416, 53] width 674 height 36
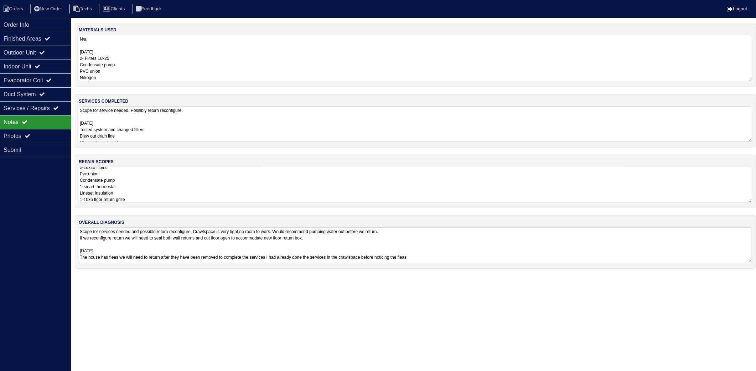
click at [187, 133] on textarea "Scope for service needed. Possibly return reconfigure. 08-28-25 Tested system a…" at bounding box center [416, 124] width 674 height 36
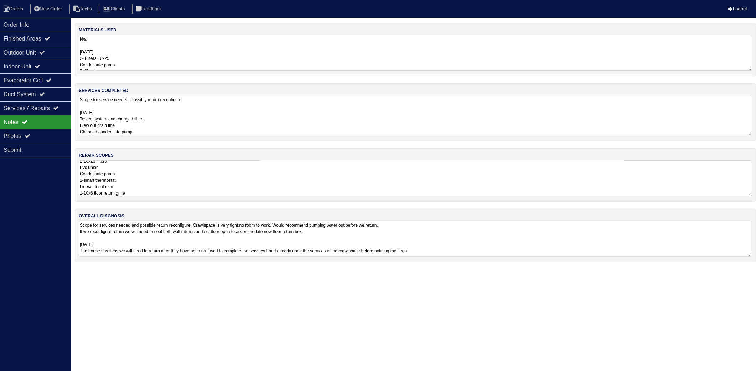
click at [159, 179] on textarea "Cannot reconfigure ductwork to make it easier for the tenant to change, Plenum …" at bounding box center [416, 178] width 674 height 36
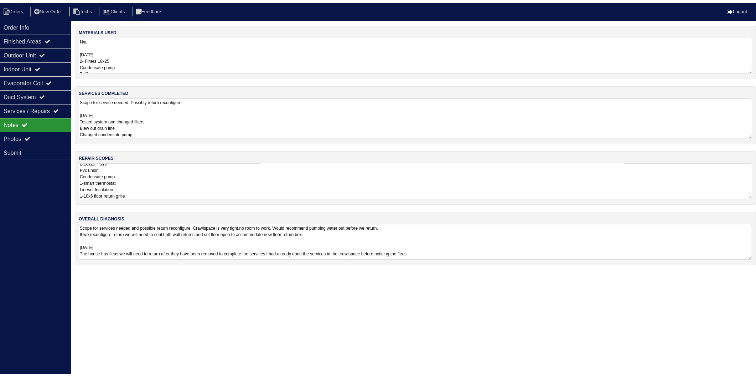
scroll to position [1, 0]
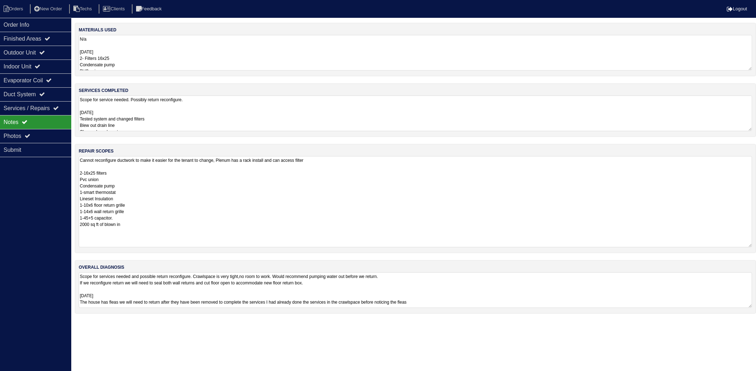
click at [135, 57] on textarea "N/a 08-28-25 2- Filters 16x25 Condensate pump PVC union Nitrogen" at bounding box center [416, 53] width 674 height 36
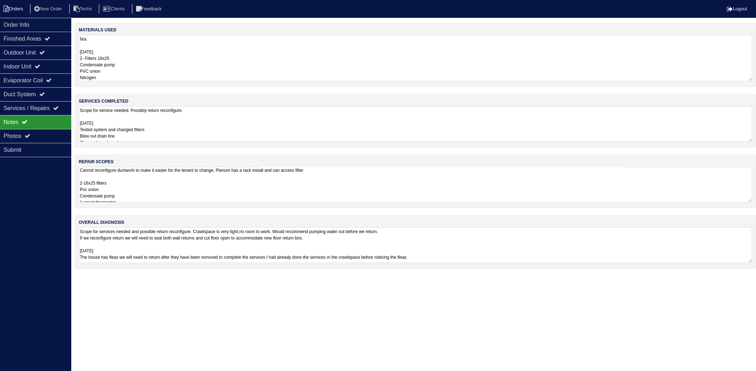
click at [18, 10] on li "Orders" at bounding box center [14, 9] width 29 height 10
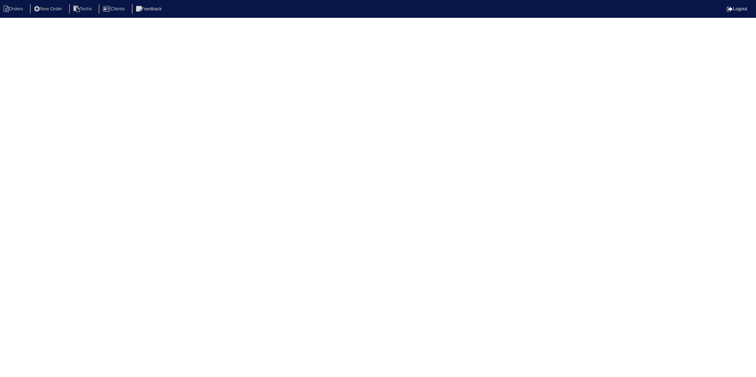
select select "15"
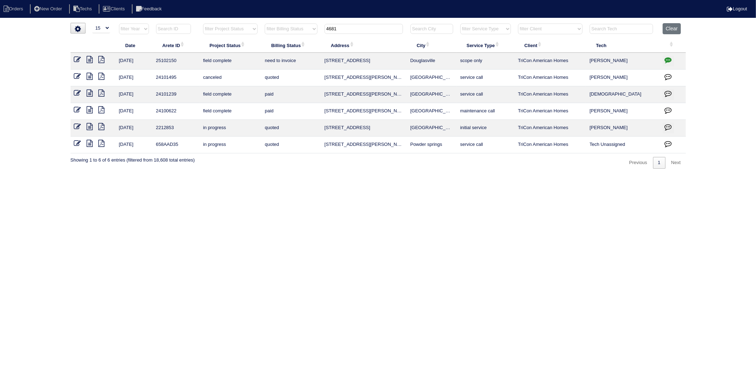
drag, startPoint x: 344, startPoint y: 27, endPoint x: 261, endPoint y: 54, distance: 87.3
click at [261, 54] on table "Date Arete ID Project Status Billing Status Address City Service Type Client Te…" at bounding box center [379, 88] width 616 height 130
type input "2340"
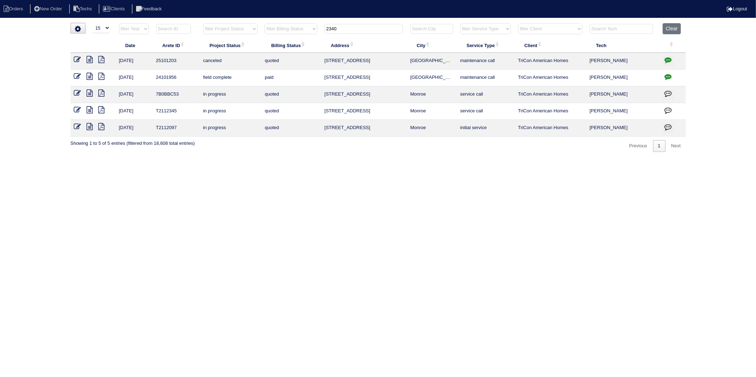
click at [305, 159] on html "Orders New Order Techs Clients Feedback Logout Orders New Order Users Clients M…" at bounding box center [378, 79] width 756 height 159
click at [678, 27] on button "Clear" at bounding box center [672, 28] width 18 height 11
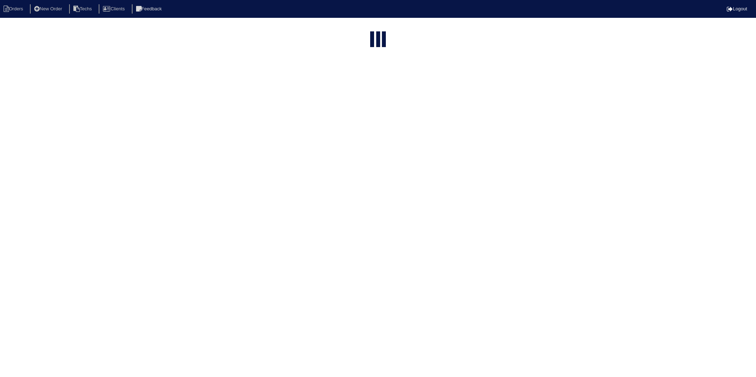
select select "15"
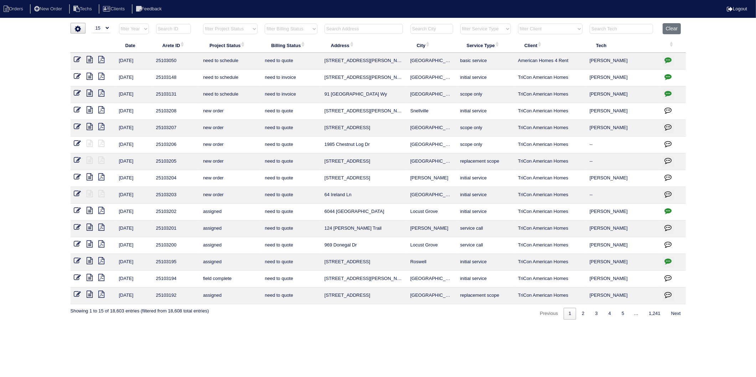
click at [337, 27] on input "text" at bounding box center [364, 29] width 78 height 10
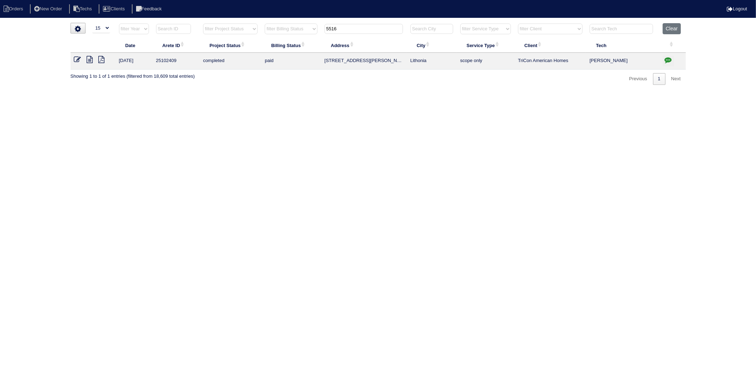
type input "5516"
click at [668, 60] on icon "button" at bounding box center [668, 59] width 7 height 7
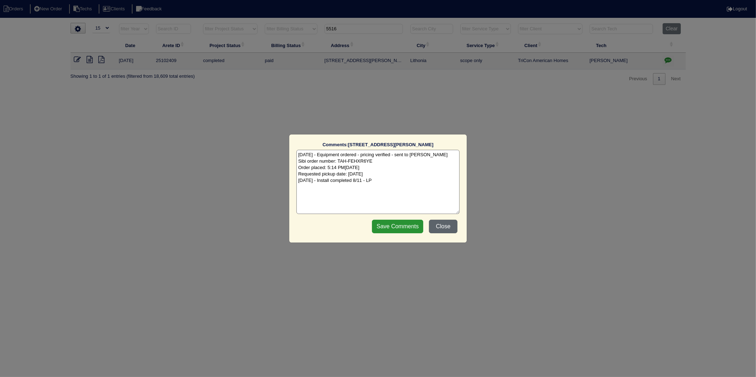
click at [445, 228] on button "Close" at bounding box center [443, 227] width 29 height 14
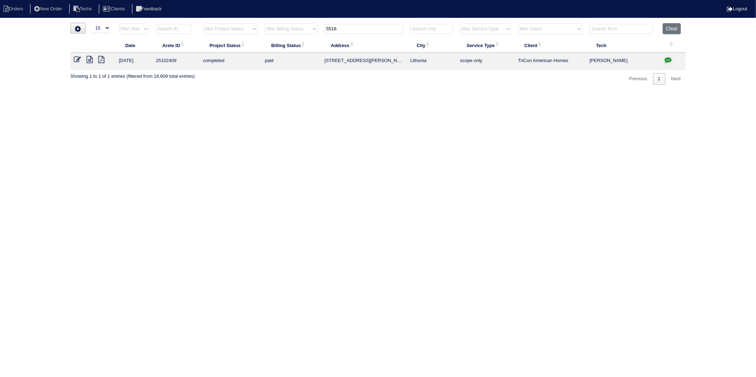
drag, startPoint x: 170, startPoint y: 187, endPoint x: 119, endPoint y: 140, distance: 69.6
click at [169, 92] on html "Orders New Order Techs Clients Feedback Logout Orders New Order Users Clients M…" at bounding box center [378, 46] width 756 height 92
click at [77, 59] on icon at bounding box center [77, 59] width 7 height 7
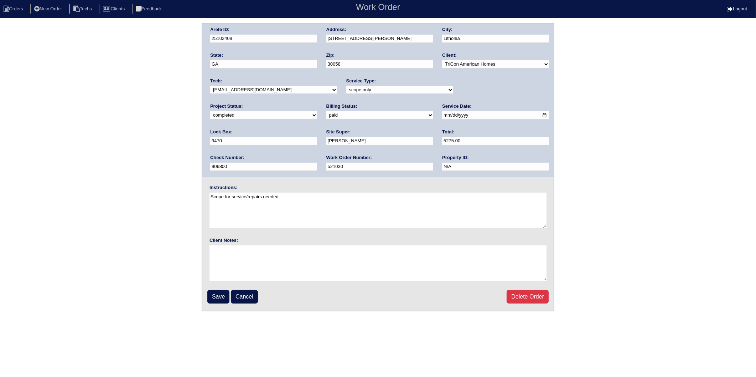
click at [462, 152] on div "Arete ID: 25102409 Address: [STREET_ADDRESS][PERSON_NAME] City: [GEOGRAPHIC_DAT…" at bounding box center [377, 101] width 351 height 154
click at [185, 82] on div "Arete ID: 25102409 Address: 5516 Marbut Forest Ct City: Lithonia State: GA Zip:…" at bounding box center [378, 167] width 756 height 288
click at [214, 298] on input "Save" at bounding box center [218, 297] width 22 height 14
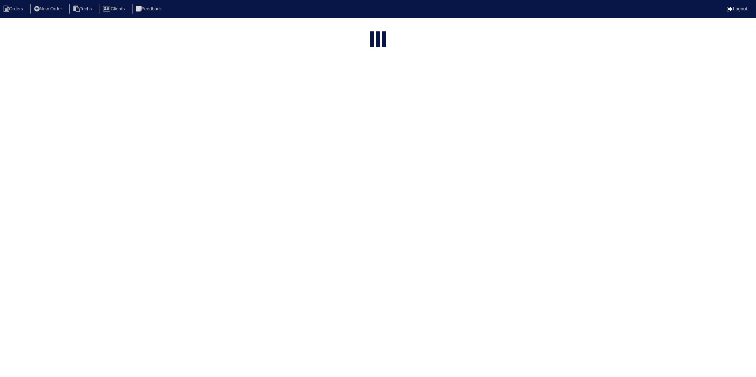
select select "15"
